Goal: Task Accomplishment & Management: Manage account settings

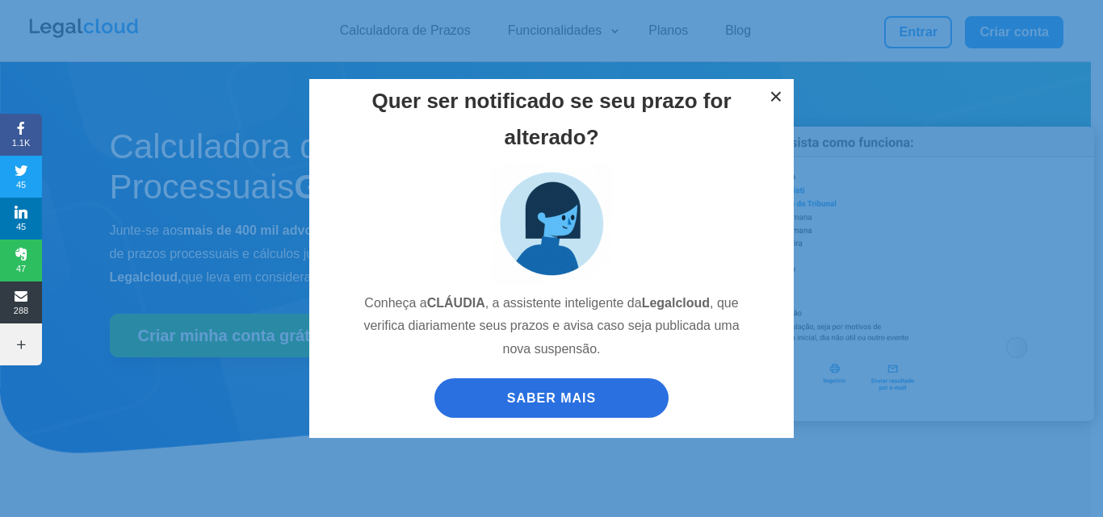
click at [777, 103] on button "×" at bounding box center [776, 97] width 36 height 36
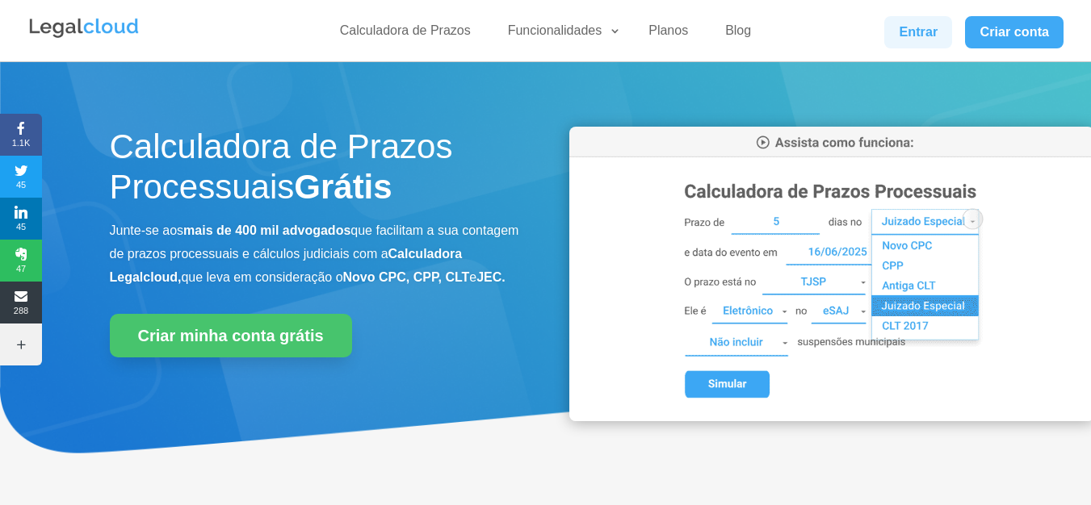
click at [927, 35] on link "Entrar" at bounding box center [918, 32] width 68 height 32
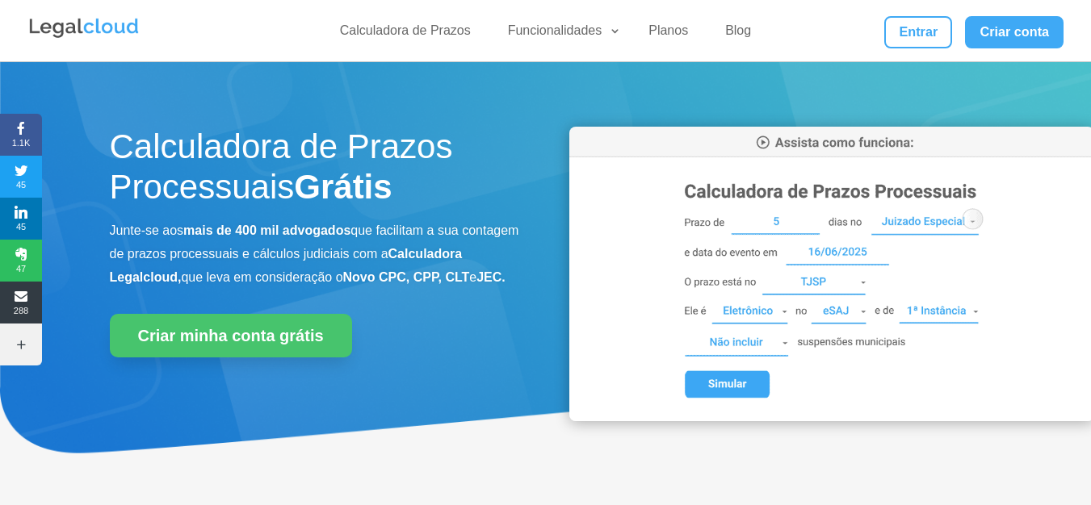
click at [928, 42] on link "Entrar" at bounding box center [918, 32] width 68 height 32
